Goal: Information Seeking & Learning: Stay updated

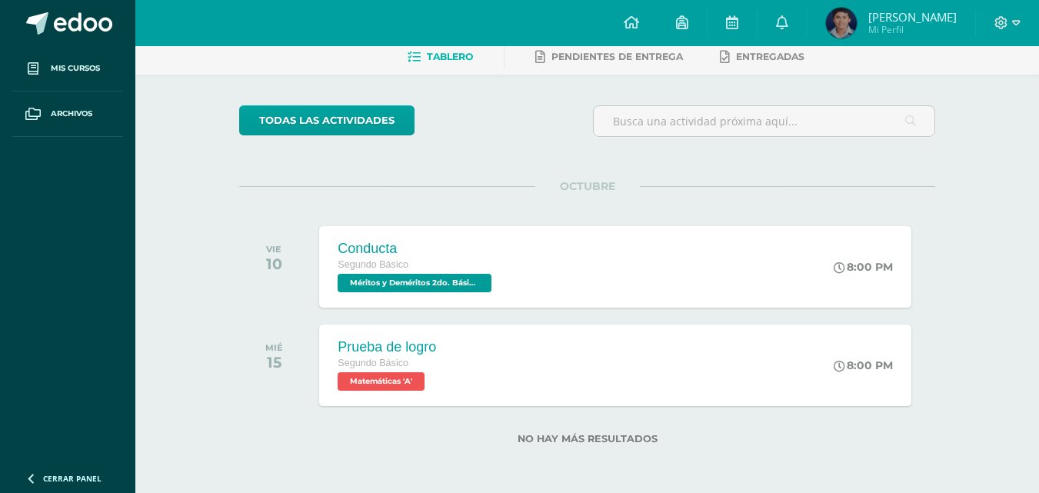
scroll to position [78, 0]
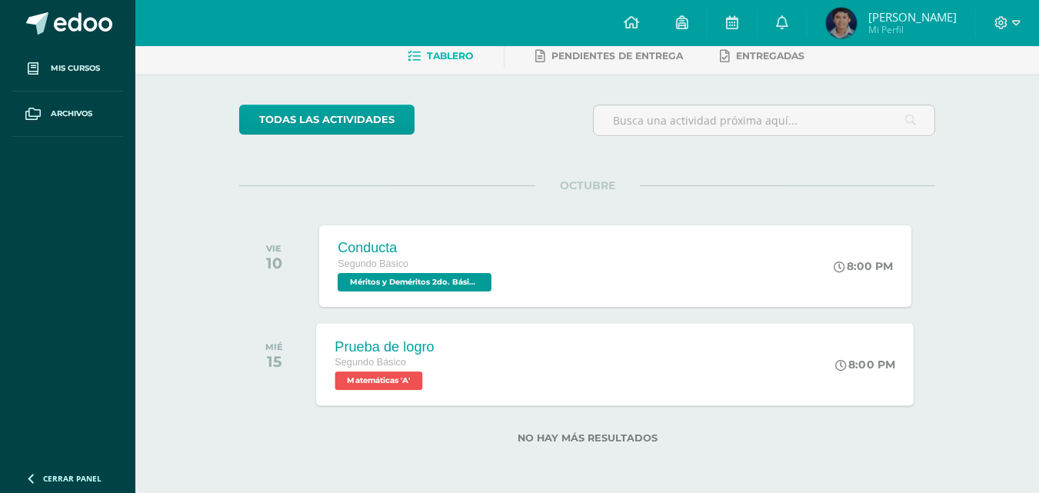
click at [607, 336] on div "Prueba de logro Segundo Básico Matemáticas 'A' 8:00 PM Prueba de logro Matemáti…" at bounding box center [616, 364] width 598 height 82
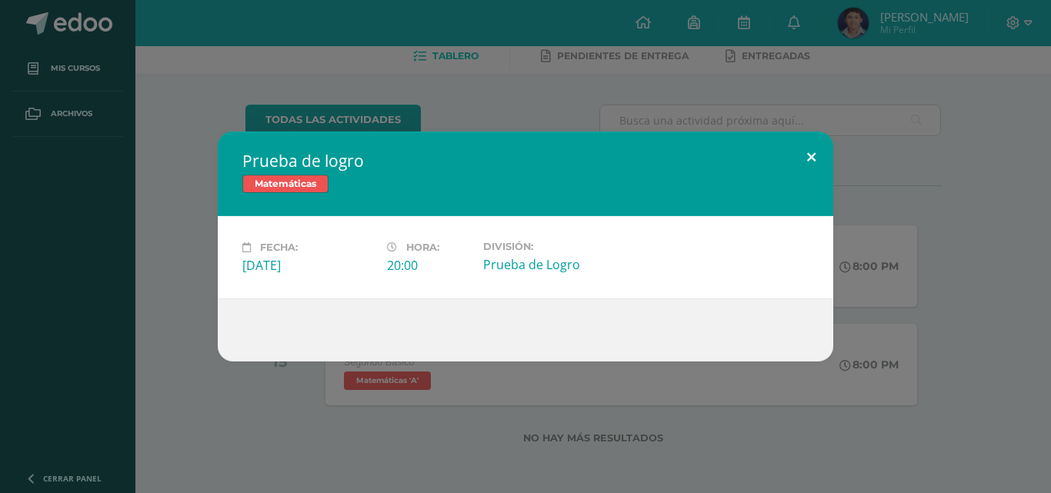
click at [802, 147] on button at bounding box center [811, 158] width 44 height 52
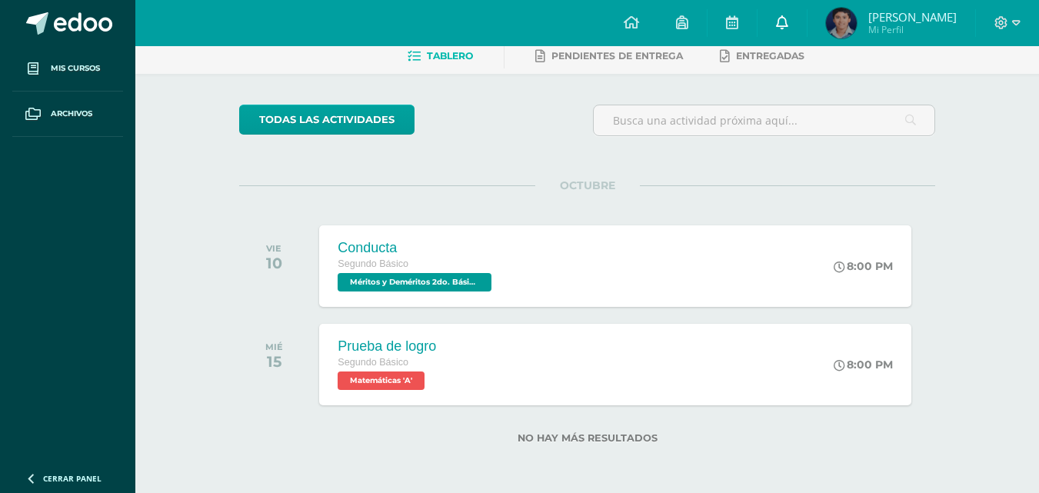
click at [789, 34] on link at bounding box center [782, 23] width 49 height 46
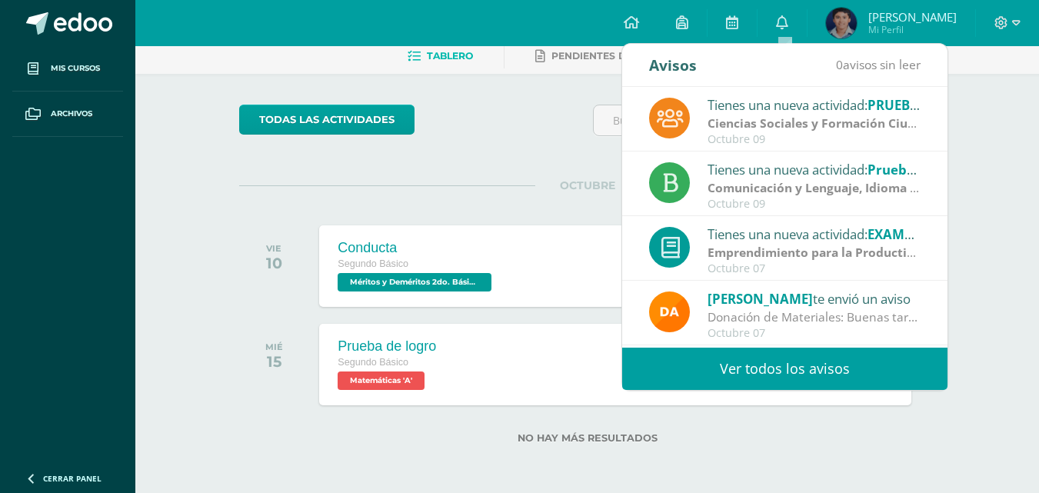
click at [883, 368] on link "Ver todos los avisos" at bounding box center [784, 369] width 325 height 42
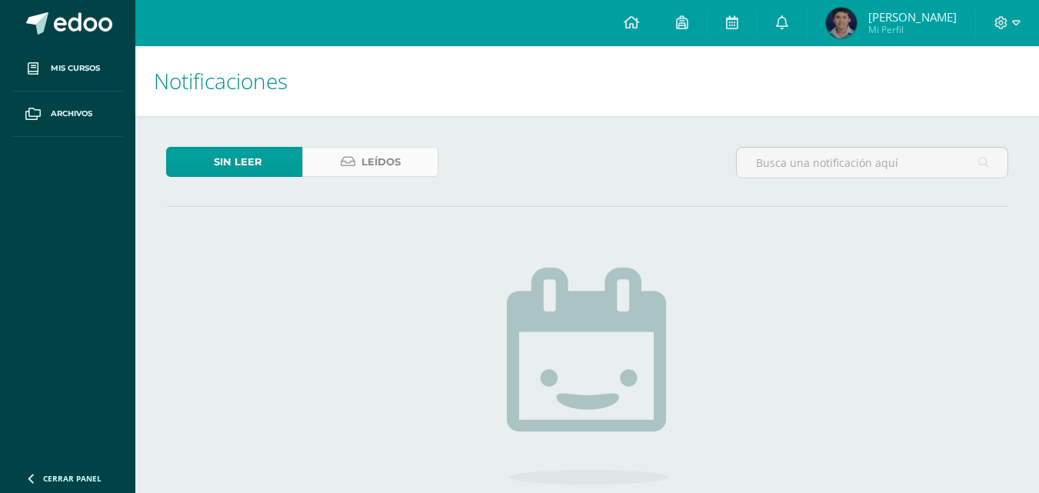
click at [341, 155] on icon at bounding box center [348, 161] width 15 height 13
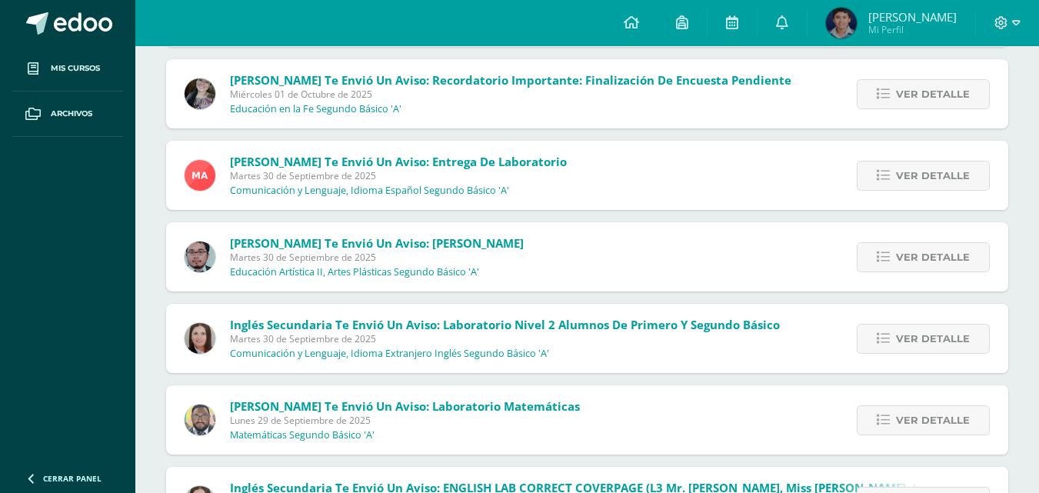
scroll to position [1014, 0]
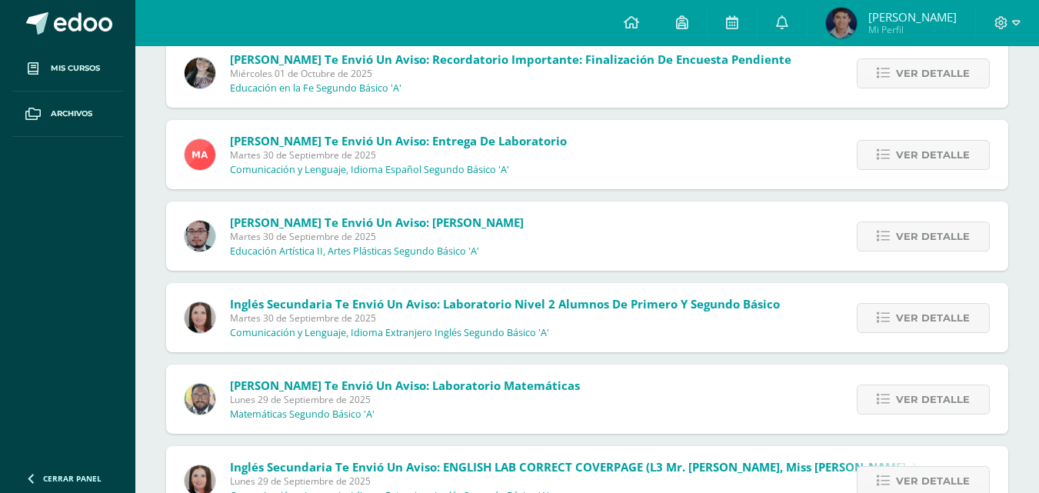
click at [487, 418] on span "Jose te envió un aviso: laboratorio matemáticas Lunes 29 de Septiembre de 2025 …" at bounding box center [405, 399] width 350 height 43
click at [929, 389] on span "Ver detalle" at bounding box center [933, 399] width 74 height 28
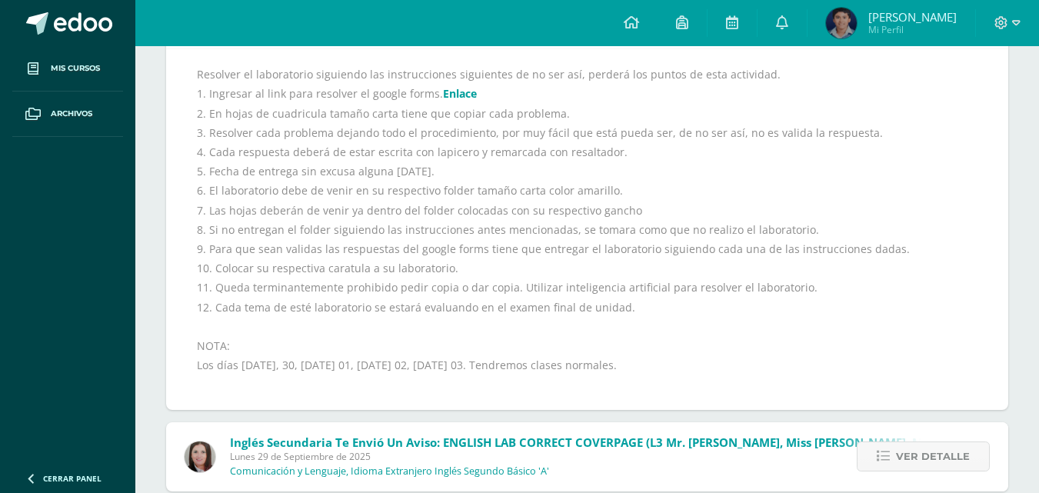
scroll to position [1089, 0]
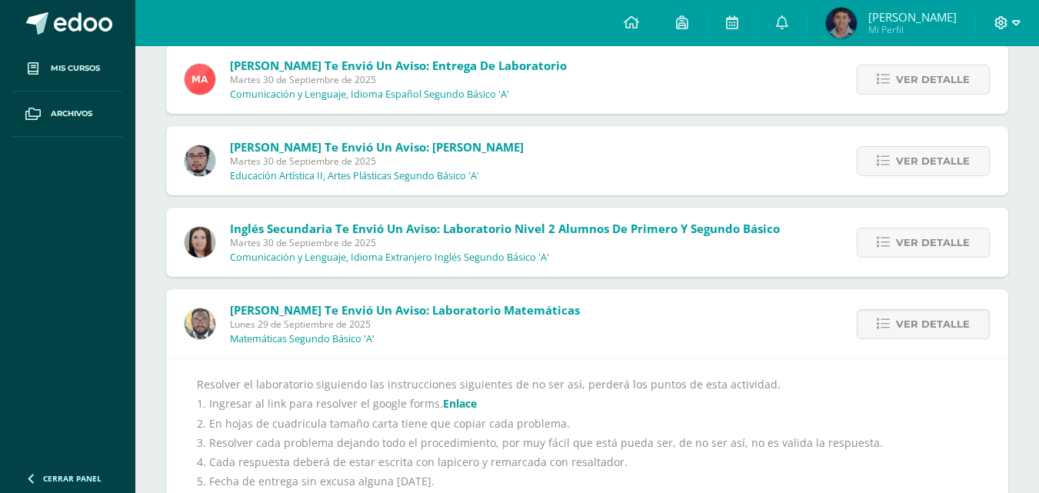
click at [997, 22] on icon at bounding box center [1001, 22] width 13 height 13
click at [886, 31] on span "Mi Perfil" at bounding box center [912, 29] width 88 height 13
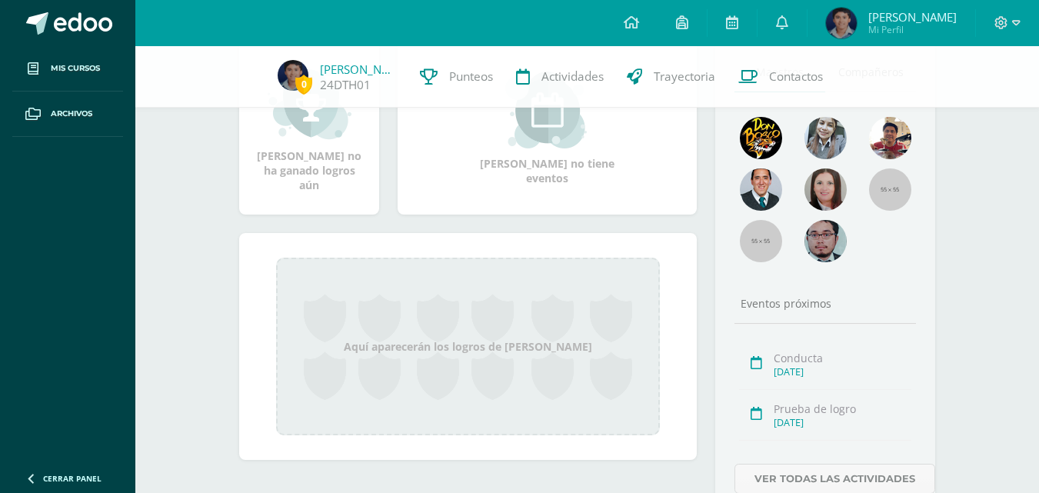
click at [763, 279] on div "Maestros Compañeros Eventos próximos Conducta Oct. 11, 2025 Prueba de logro Oct…" at bounding box center [825, 281] width 220 height 479
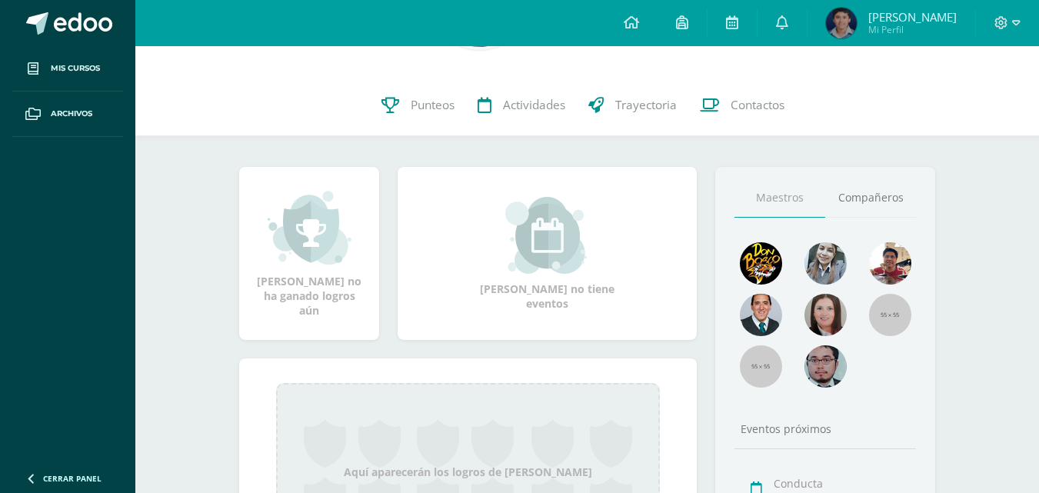
scroll to position [88, 0]
